Goal: Navigation & Orientation: Find specific page/section

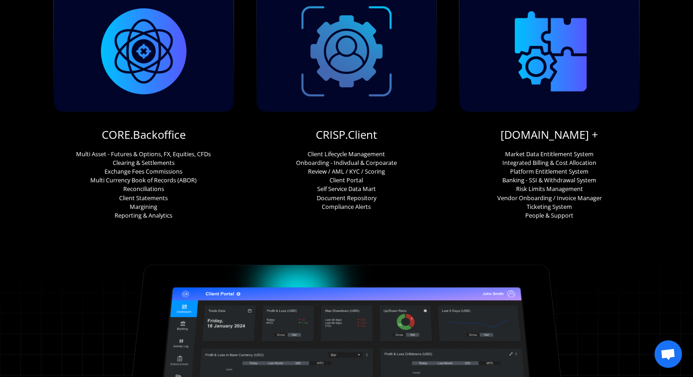
scroll to position [182, 0]
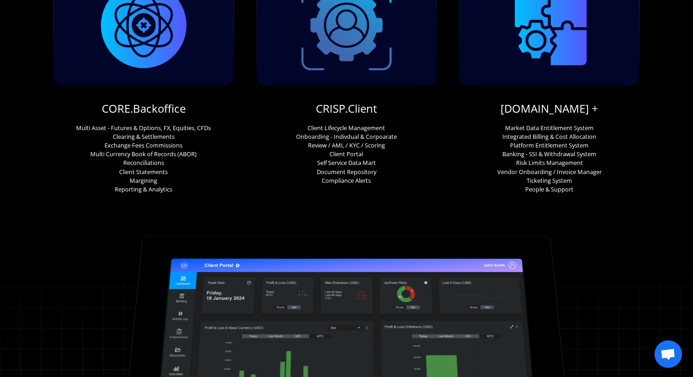
click at [336, 113] on link "CRISP.Client" at bounding box center [346, 109] width 61 height 16
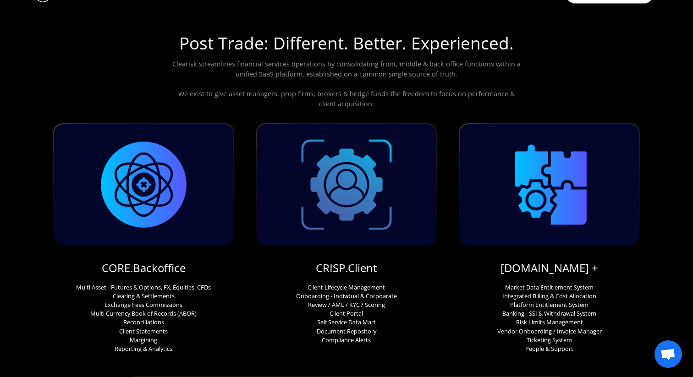
scroll to position [0, 0]
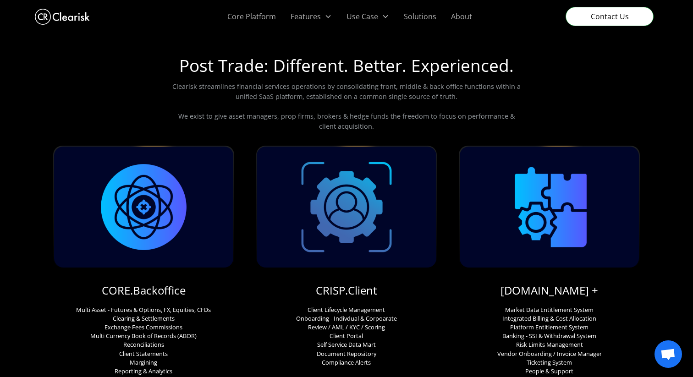
click at [71, 16] on img "home" at bounding box center [62, 16] width 55 height 21
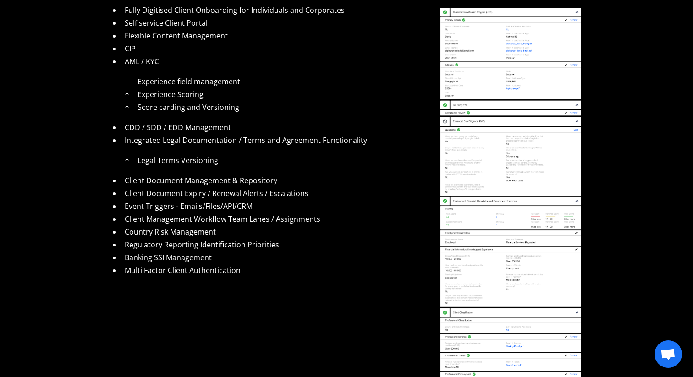
scroll to position [129, 0]
